Goal: Task Accomplishment & Management: Manage account settings

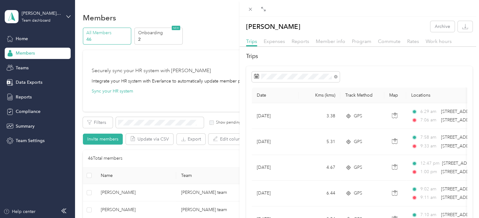
scroll to position [323, 0]
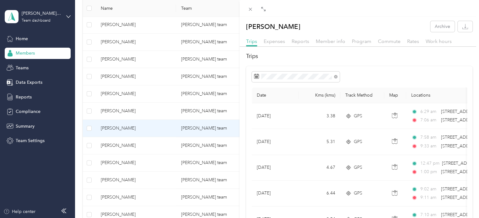
click at [119, 129] on div "Victor Lukenoff Archive Trips Expenses Reports Member info Program Commute Rate…" at bounding box center [239, 109] width 479 height 218
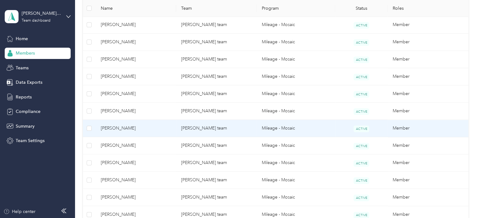
click at [113, 127] on span "Victor Lukenoff" at bounding box center [136, 128] width 71 height 7
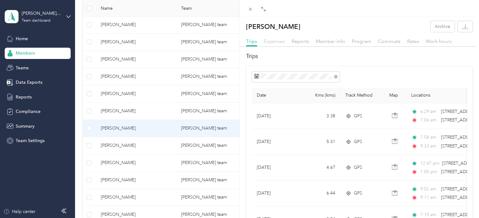
click at [269, 41] on span "Expenses" at bounding box center [274, 41] width 21 height 6
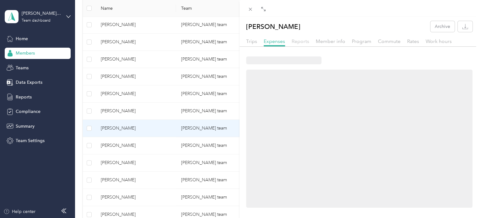
click at [297, 41] on span "Reports" at bounding box center [301, 41] width 18 height 6
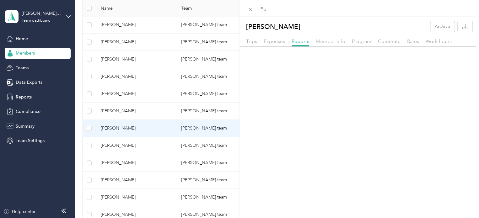
click at [329, 41] on span "Member info" at bounding box center [331, 41] width 30 height 6
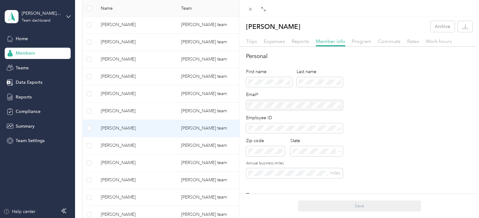
drag, startPoint x: 316, startPoint y: 104, endPoint x: 251, endPoint y: 106, distance: 64.4
click at [251, 106] on div at bounding box center [294, 105] width 97 height 10
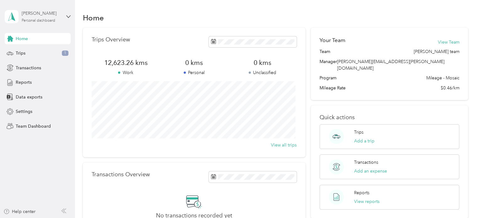
drag, startPoint x: 55, startPoint y: 18, endPoint x: 56, endPoint y: 22, distance: 3.5
click at [55, 19] on div "Personal dashboard" at bounding box center [39, 21] width 34 height 4
click at [21, 80] on div "Log out" at bounding box center [22, 80] width 24 height 7
